Goal: Task Accomplishment & Management: Manage account settings

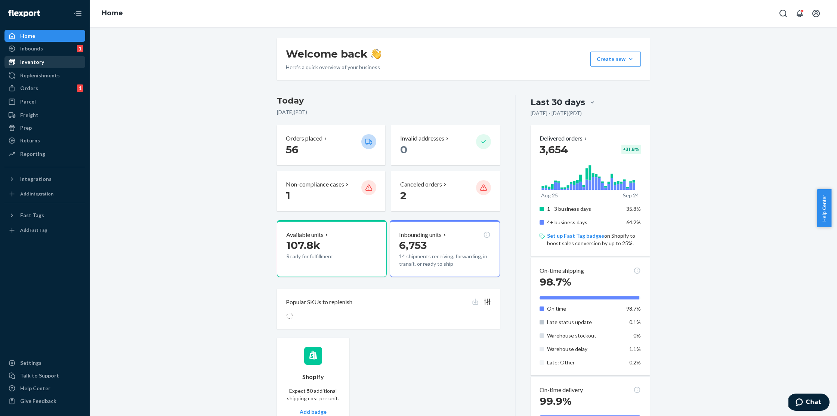
click at [34, 63] on div "Inventory" at bounding box center [32, 61] width 24 height 7
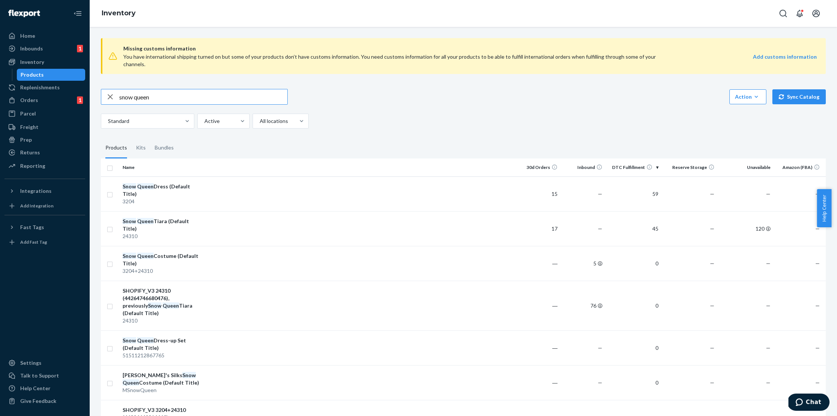
drag, startPoint x: 158, startPoint y: 90, endPoint x: 135, endPoint y: 90, distance: 23.5
click at [135, 90] on input "snow queen" at bounding box center [203, 96] width 168 height 15
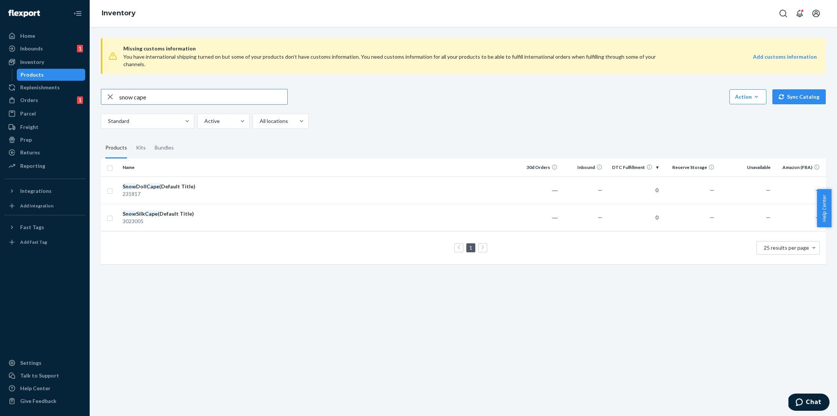
drag, startPoint x: 156, startPoint y: 91, endPoint x: 134, endPoint y: 91, distance: 21.3
click at [134, 91] on input "snow cape" at bounding box center [203, 96] width 168 height 15
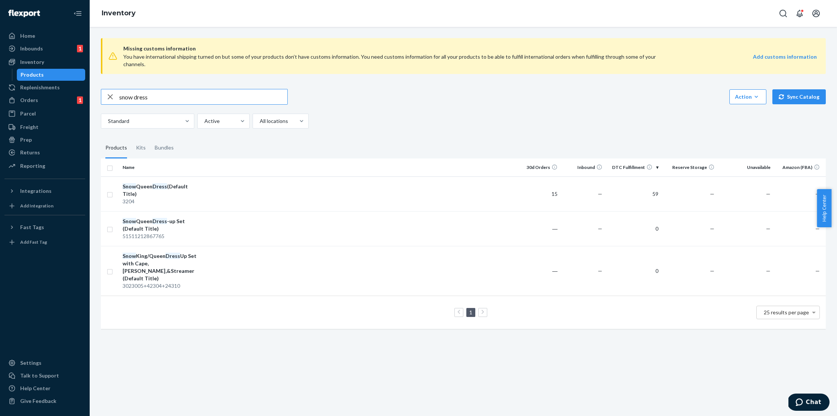
drag, startPoint x: 156, startPoint y: 88, endPoint x: 88, endPoint y: 89, distance: 67.6
click at [88, 89] on div "Home Inbounds 1 Shipping Plans Problems 1 Inventory Products Replenishments Ord…" at bounding box center [418, 208] width 837 height 416
type input "wondergarten"
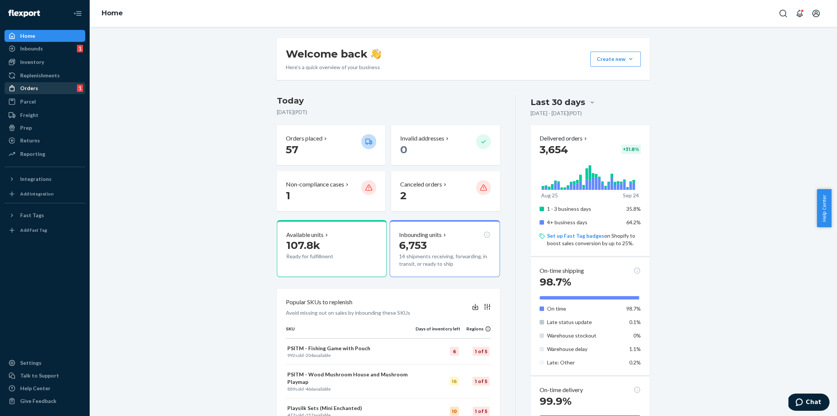
click at [34, 88] on div "Orders" at bounding box center [29, 87] width 18 height 7
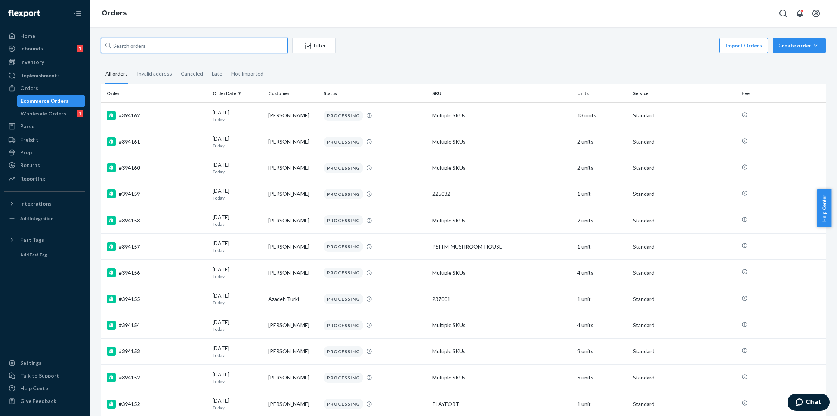
click at [158, 45] on input "text" at bounding box center [194, 45] width 187 height 15
paste input "393421"
type input "393421"
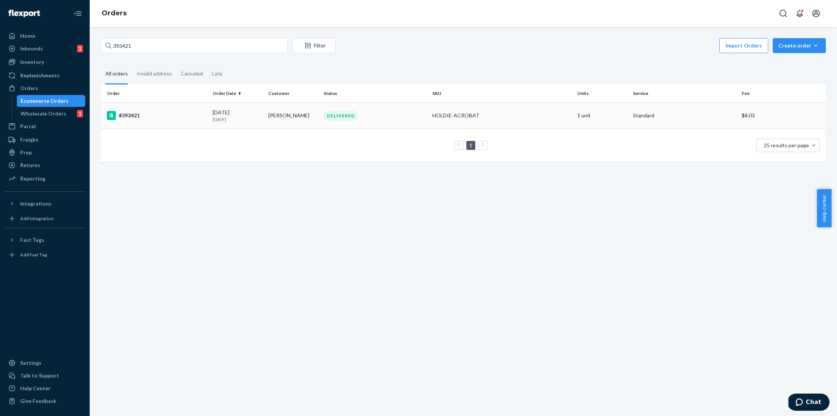
click at [176, 118] on div "#393421" at bounding box center [157, 115] width 100 height 9
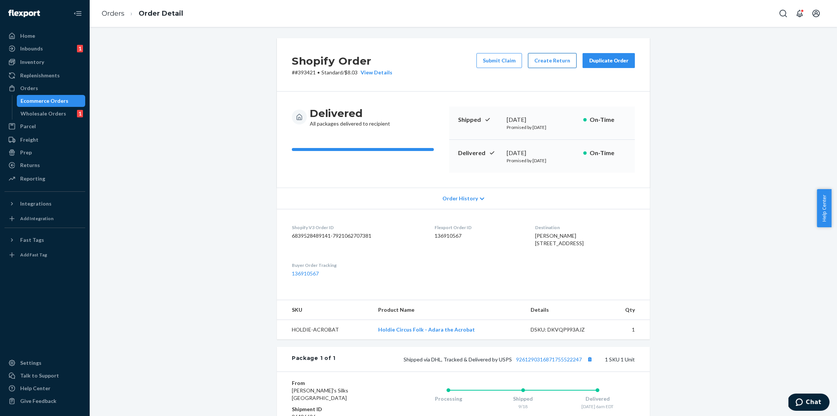
click at [545, 59] on button "Create Return" at bounding box center [552, 60] width 49 height 15
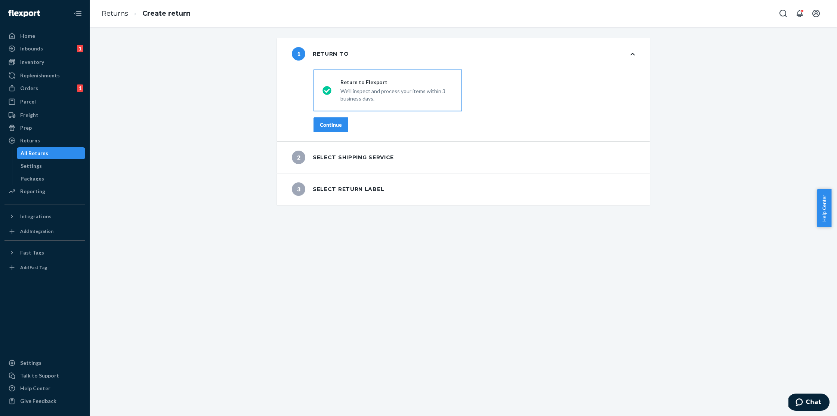
click at [334, 119] on button "Continue" at bounding box center [330, 124] width 35 height 15
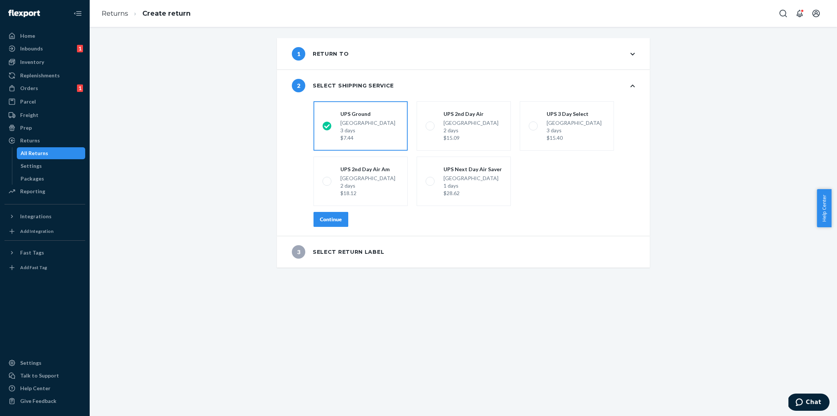
click at [320, 222] on div "Continue" at bounding box center [331, 219] width 22 height 7
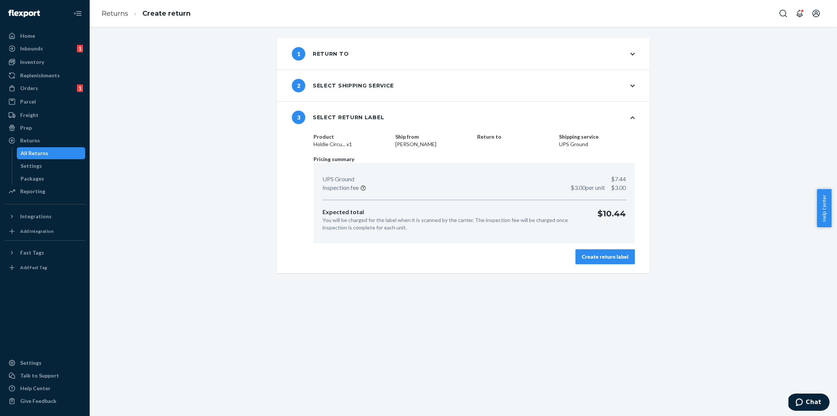
click at [598, 260] on div "Create return label" at bounding box center [605, 256] width 47 height 7
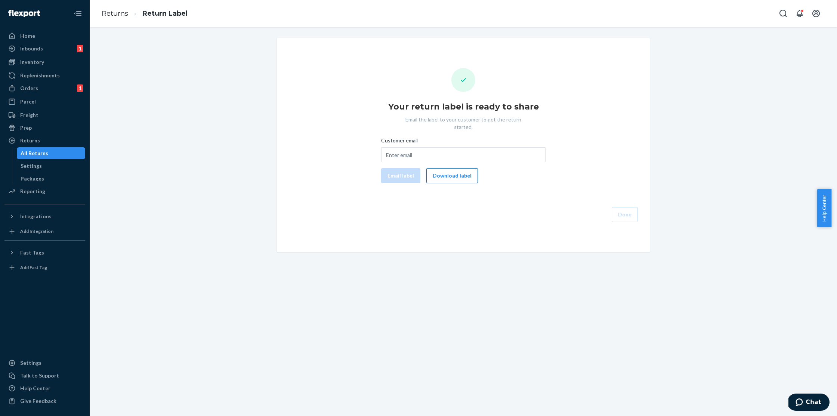
click at [450, 168] on button "Download label" at bounding box center [452, 175] width 52 height 15
